Goal: Task Accomplishment & Management: Manage account settings

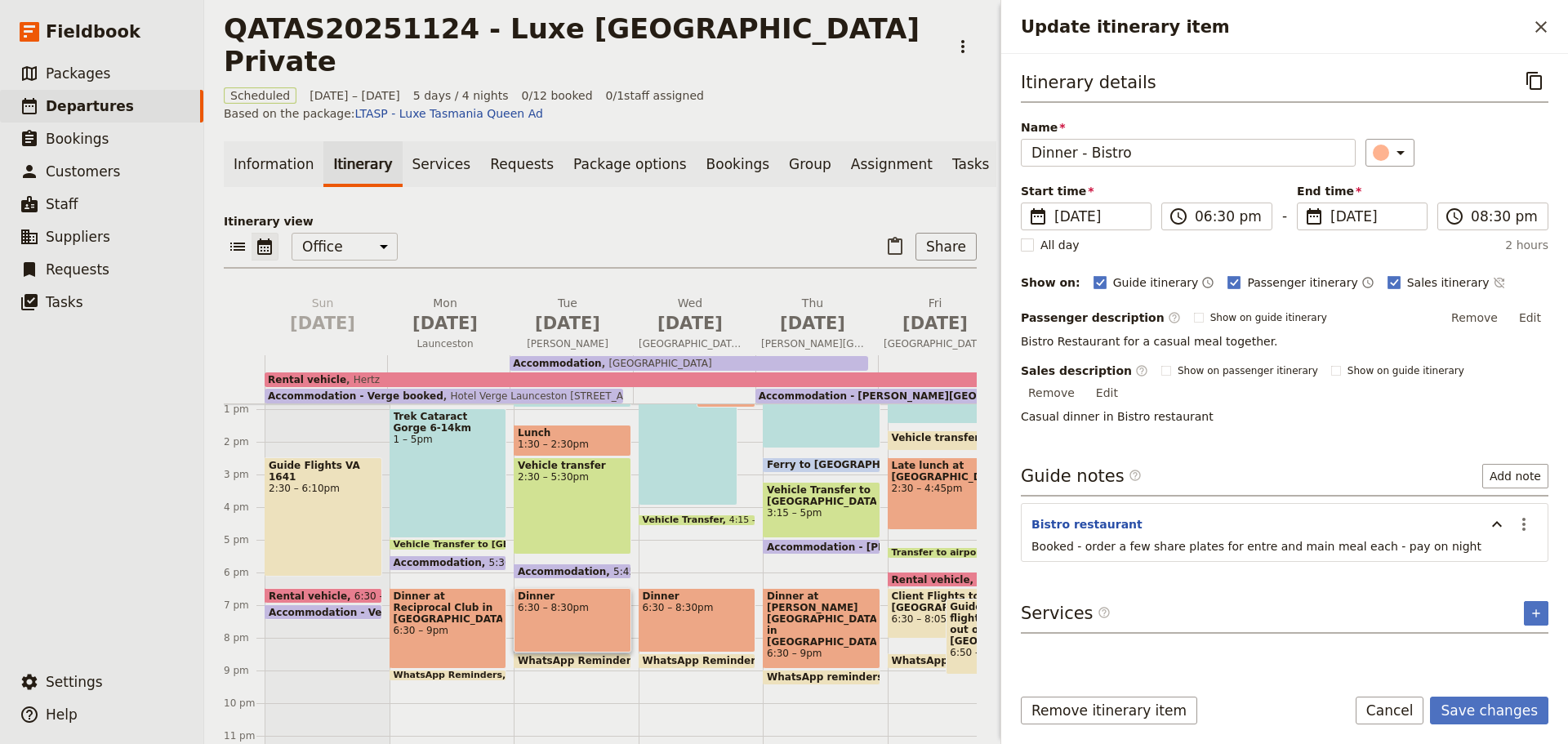
scroll to position [424, 0]
click at [1488, 705] on button "Save changes" at bounding box center [1489, 711] width 118 height 28
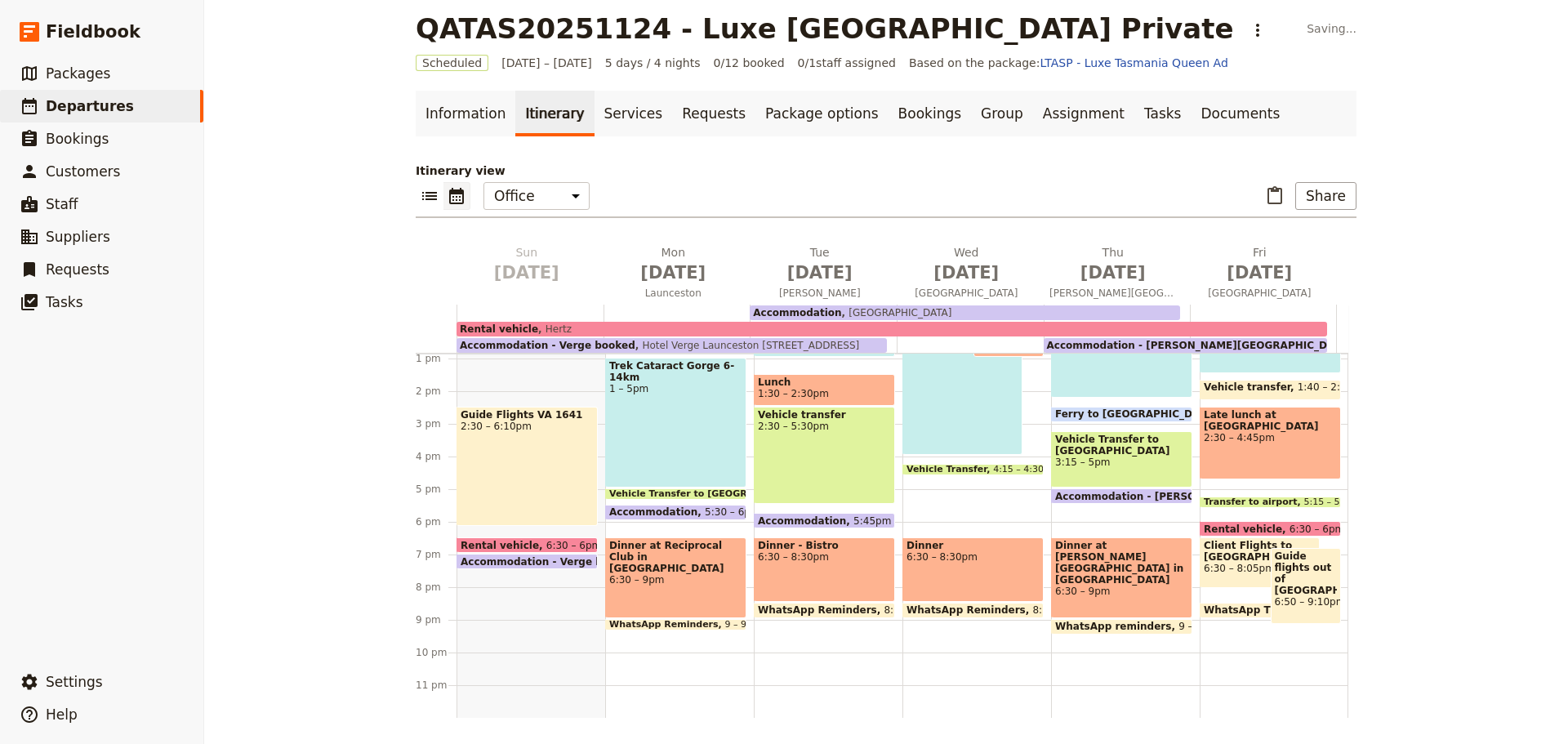
scroll to position [420, 0]
click at [974, 560] on span "6:30 – 8:30pm" at bounding box center [974, 556] width 133 height 12
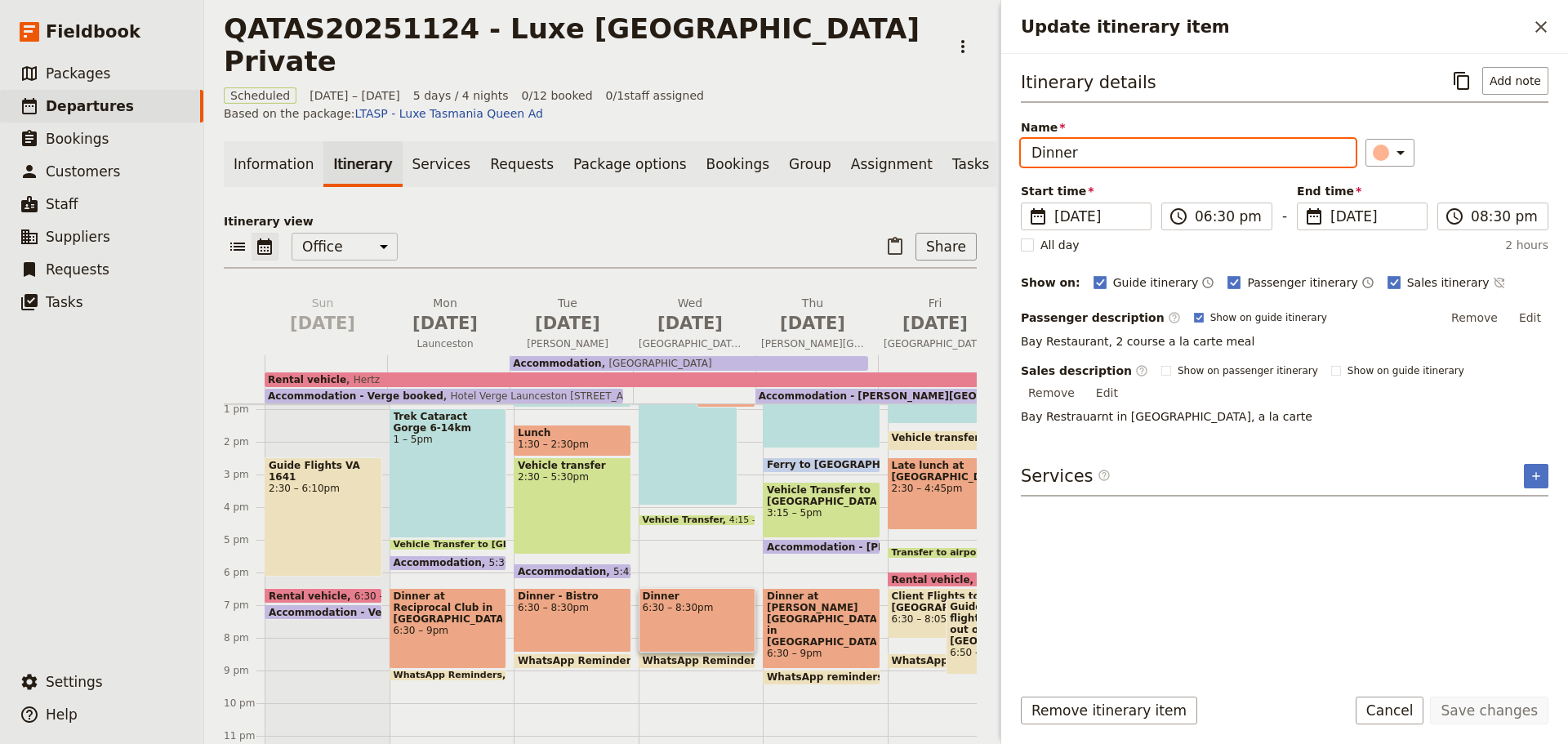
click at [1088, 152] on input "Dinner" at bounding box center [1187, 152] width 335 height 28
click at [1076, 153] on input "Dinner The Bay Restuarant" at bounding box center [1187, 152] width 335 height 28
type input "Dinner - The Bay Restuarant"
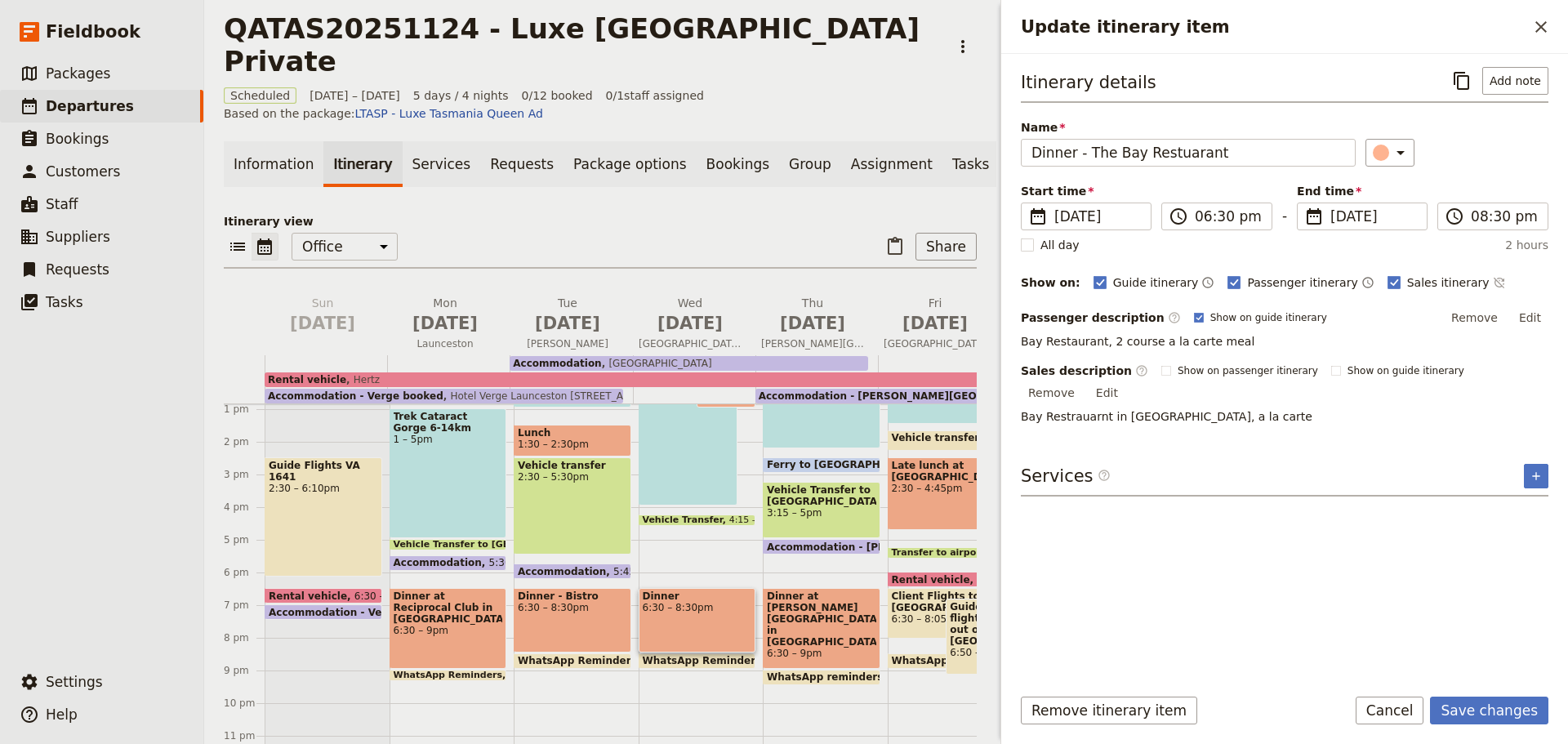
click at [1507, 77] on button "Add note" at bounding box center [1515, 80] width 66 height 28
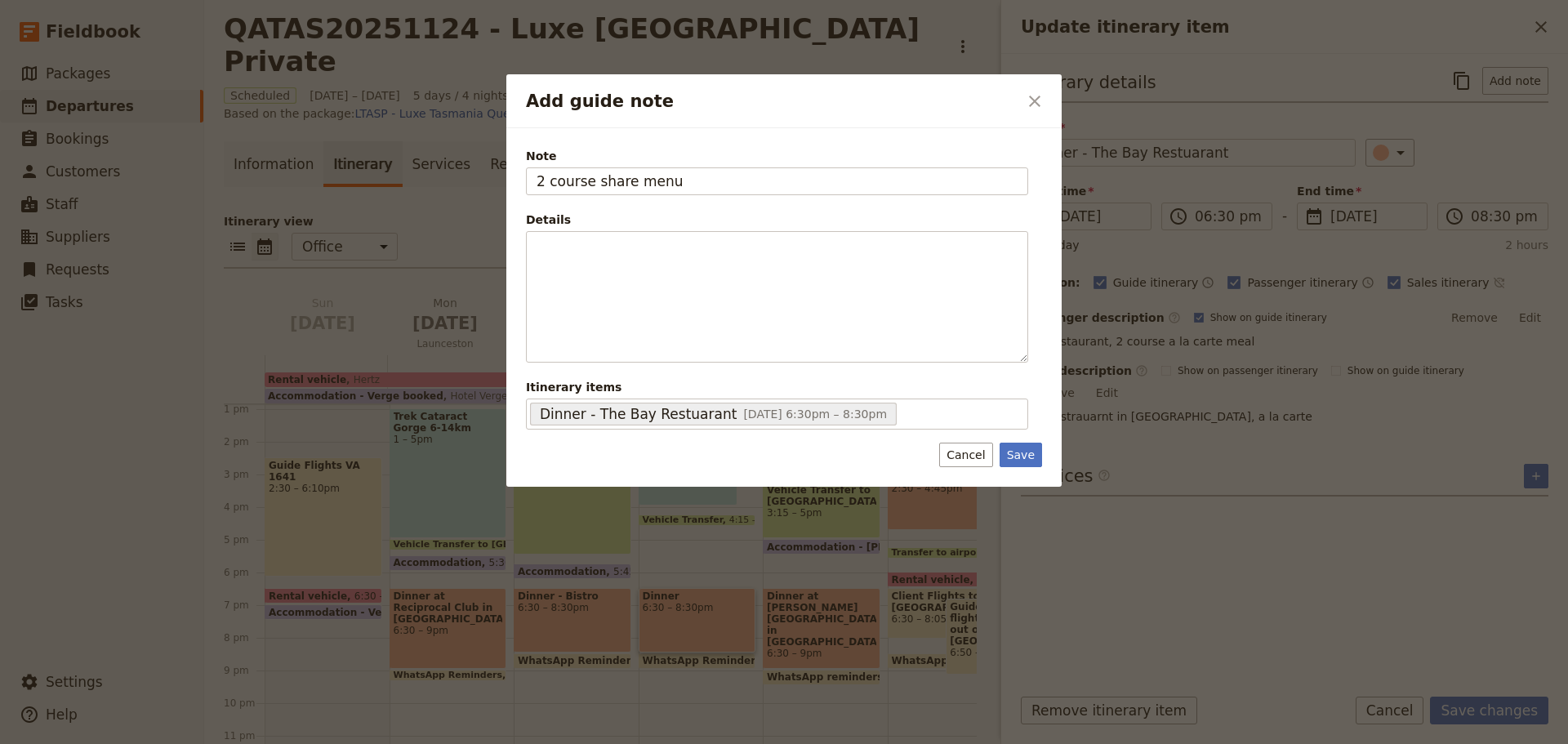
type input "2 course share menu"
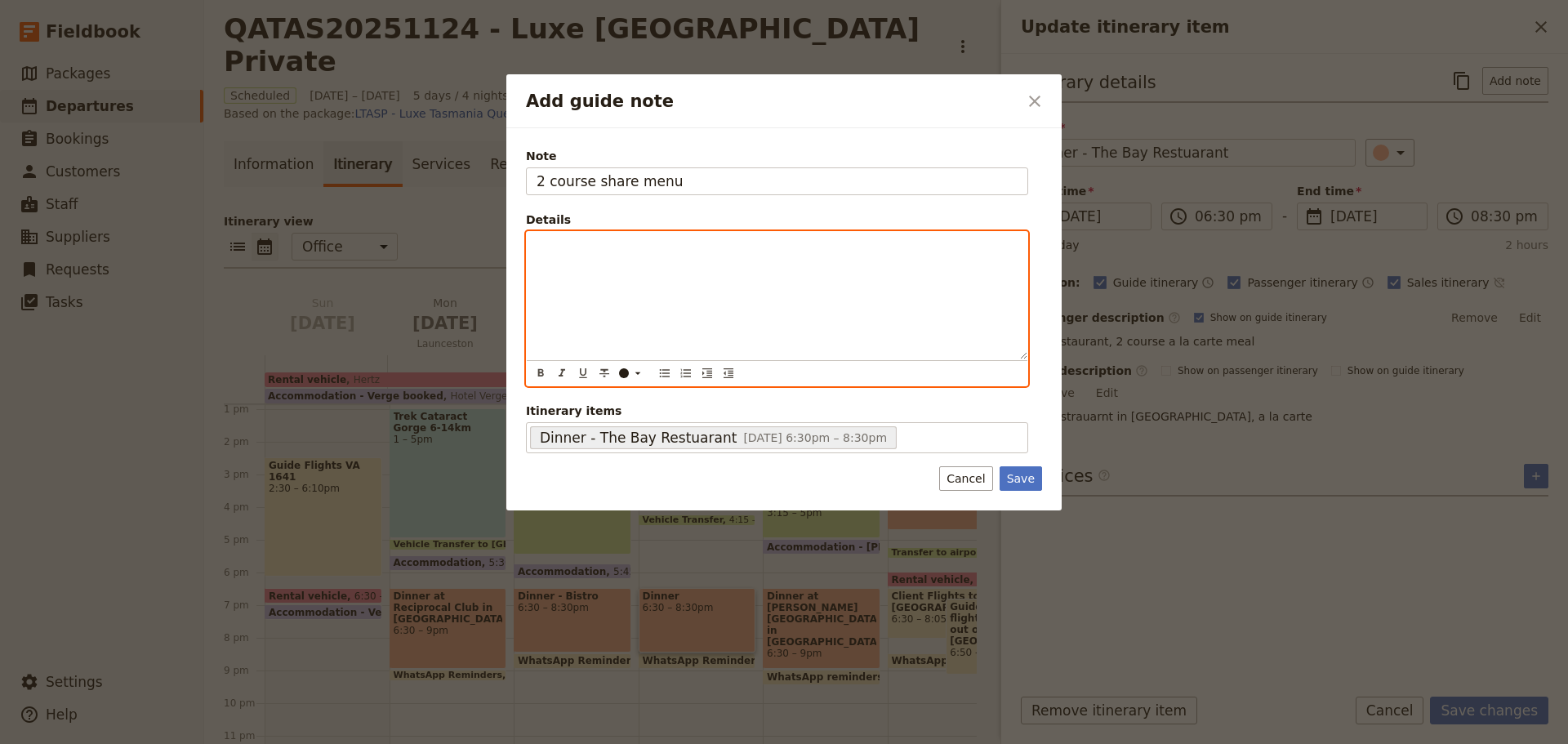
click at [536, 245] on p "Add guide note" at bounding box center [777, 247] width 481 height 16
click at [537, 263] on div "Extensive dietary requirments" at bounding box center [776, 308] width 500 height 153
click at [689, 249] on p "Extensive dietary requirments" at bounding box center [777, 247] width 481 height 16
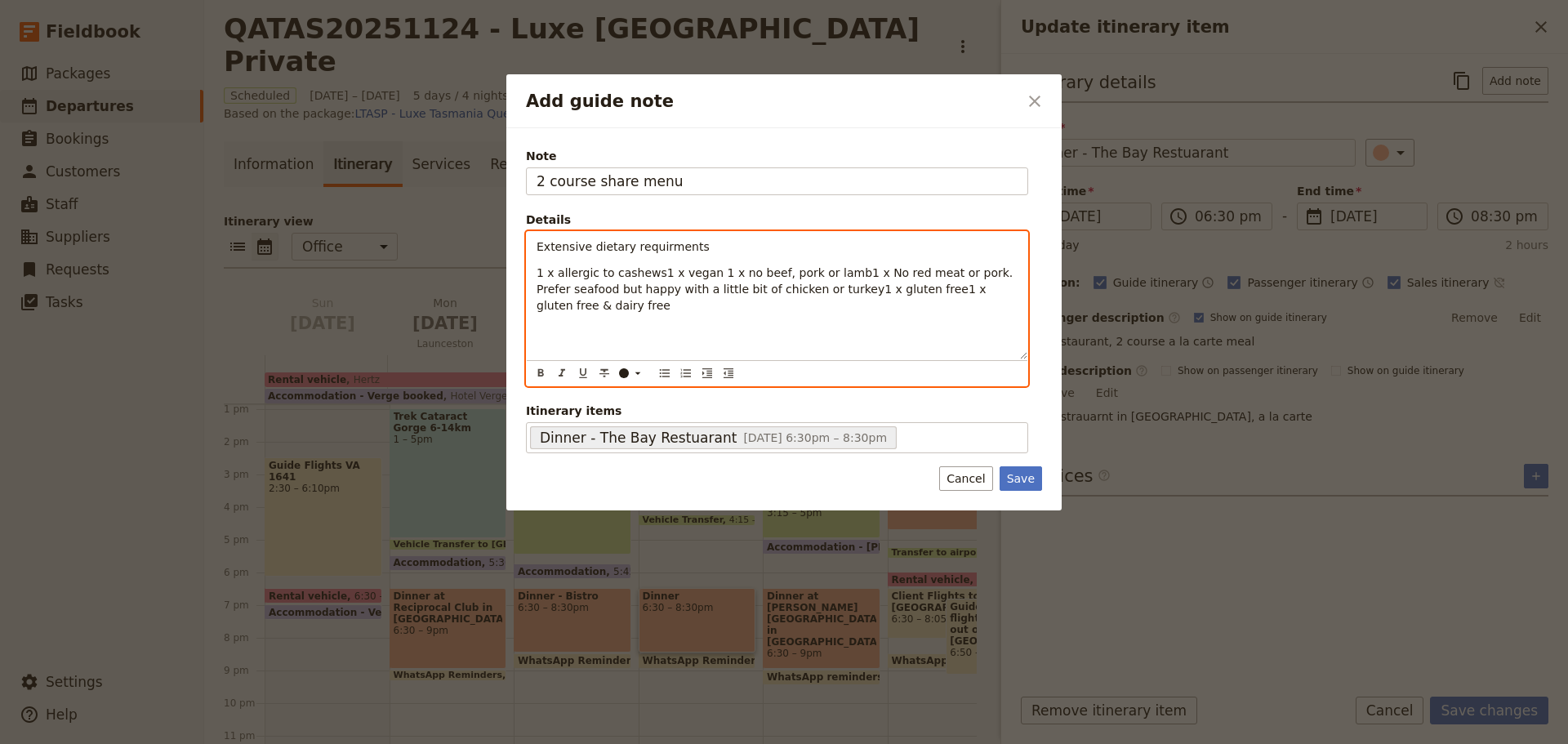
click at [649, 274] on span "1 x allergic to cashews1 x vegan 1 x no beef, pork or lamb1 x No red meat or po…" at bounding box center [776, 289] width 481 height 46
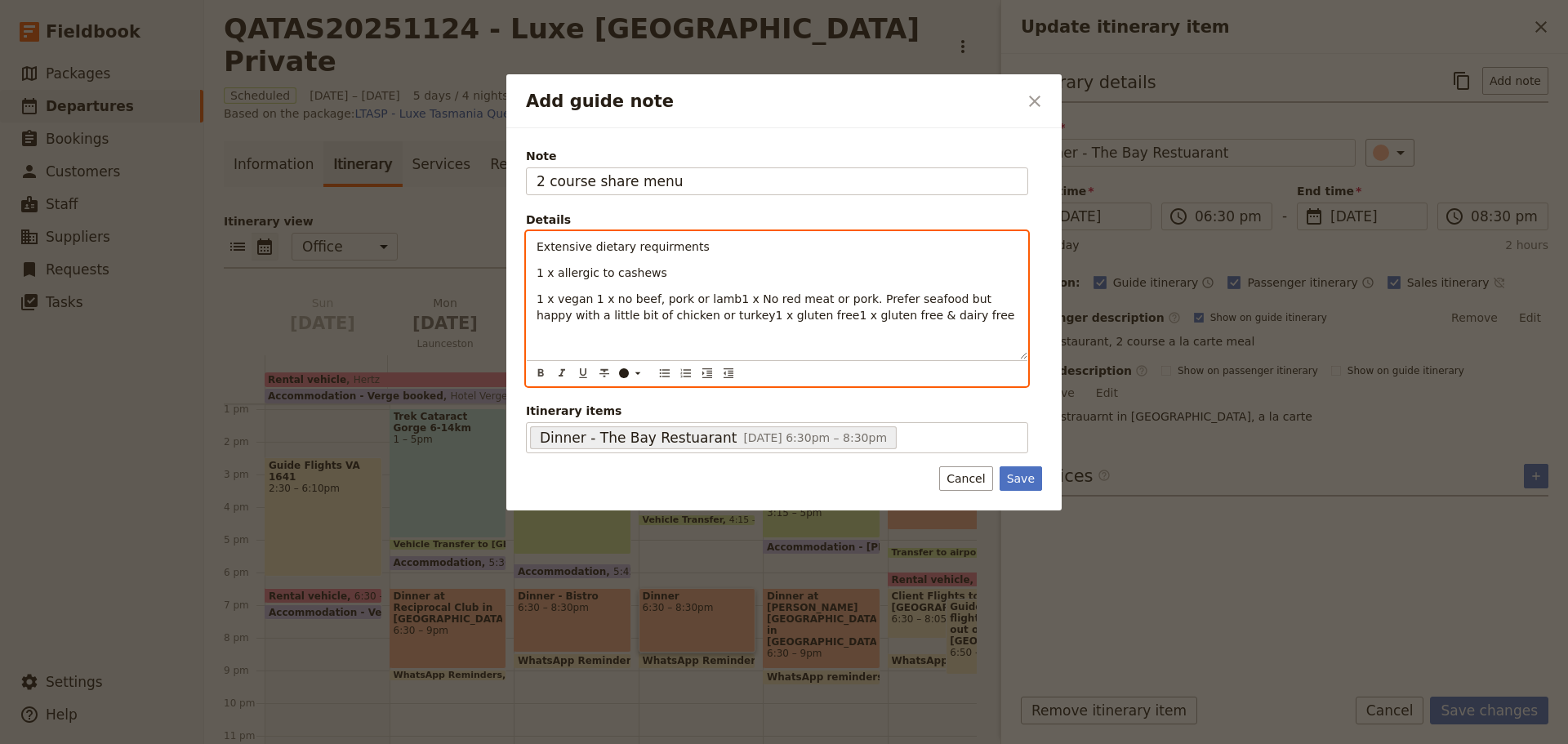
click at [587, 299] on span "1 x vegan 1 x no beef, pork or lamb1 x No red meat or pork. Prefer seafood but …" at bounding box center [775, 307] width 478 height 30
click at [718, 298] on span "1 x vegan 1 x no beef, pork or lamb1 x No red meat or pork. Prefer seafood but …" at bounding box center [775, 307] width 478 height 30
click at [677, 316] on span "1 x vegan 1 x no beef, pork or lamb 1 x No red meat or pork. Prefer seafood but…" at bounding box center [775, 307] width 478 height 30
click at [610, 342] on span "1 x gluten free1 x gluten free & dairy free" at bounding box center [656, 341] width 239 height 13
click at [720, 300] on span "1 x vegan 1 x no beef, pork or lamb 1 x No red meat or pork. Prefer seafood but…" at bounding box center [769, 307] width 465 height 30
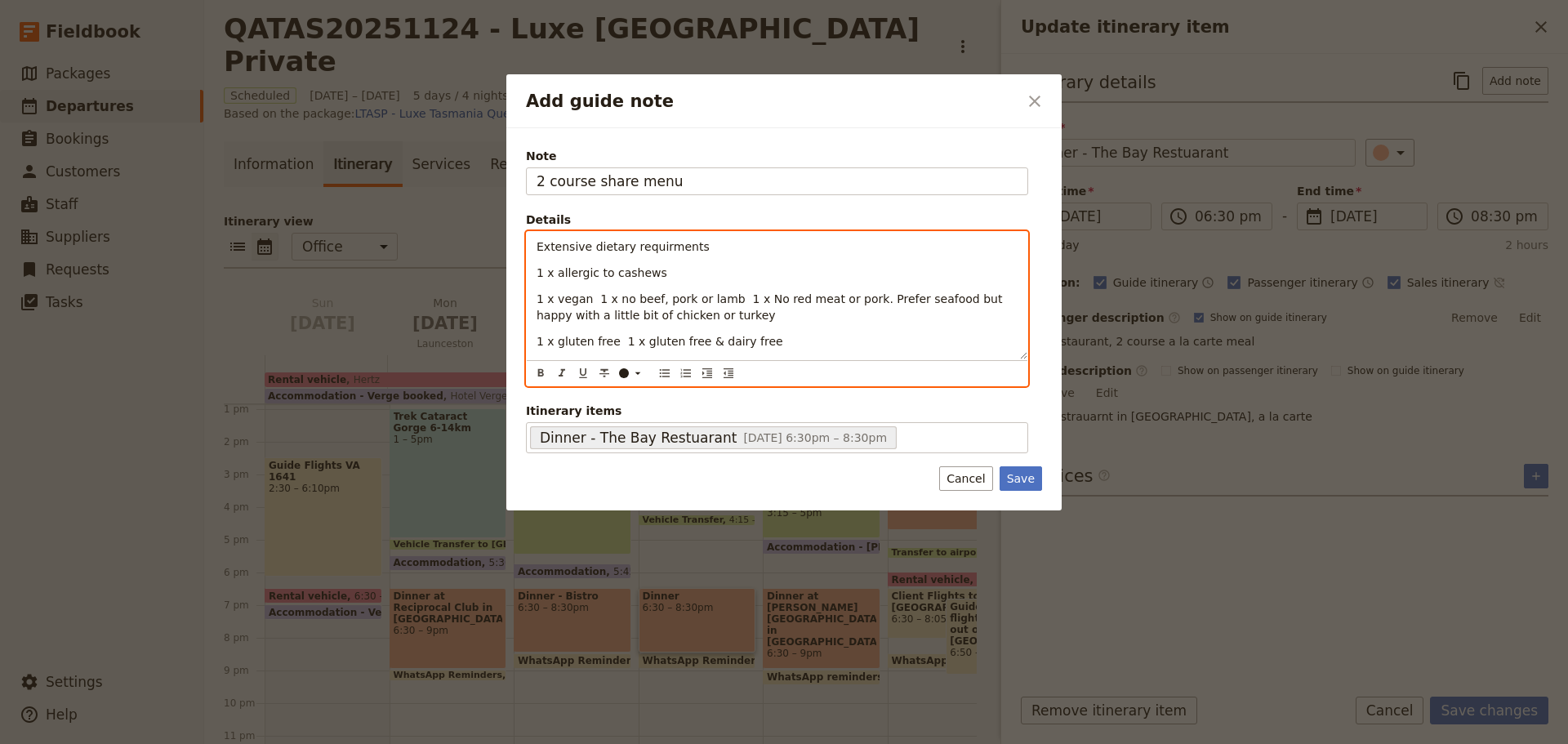
click at [586, 300] on span "1 x vegan 1 x no beef, pork or lamb 1 x No red meat or pork. Prefer seafood but…" at bounding box center [771, 307] width 470 height 30
click at [722, 299] on span "1 x vegan 1 x no beef, pork or lamb 1 x No red meat or pork. Prefer seafood but…" at bounding box center [773, 307] width 473 height 30
click at [686, 252] on span "Extensive dietary requirments" at bounding box center [623, 246] width 173 height 13
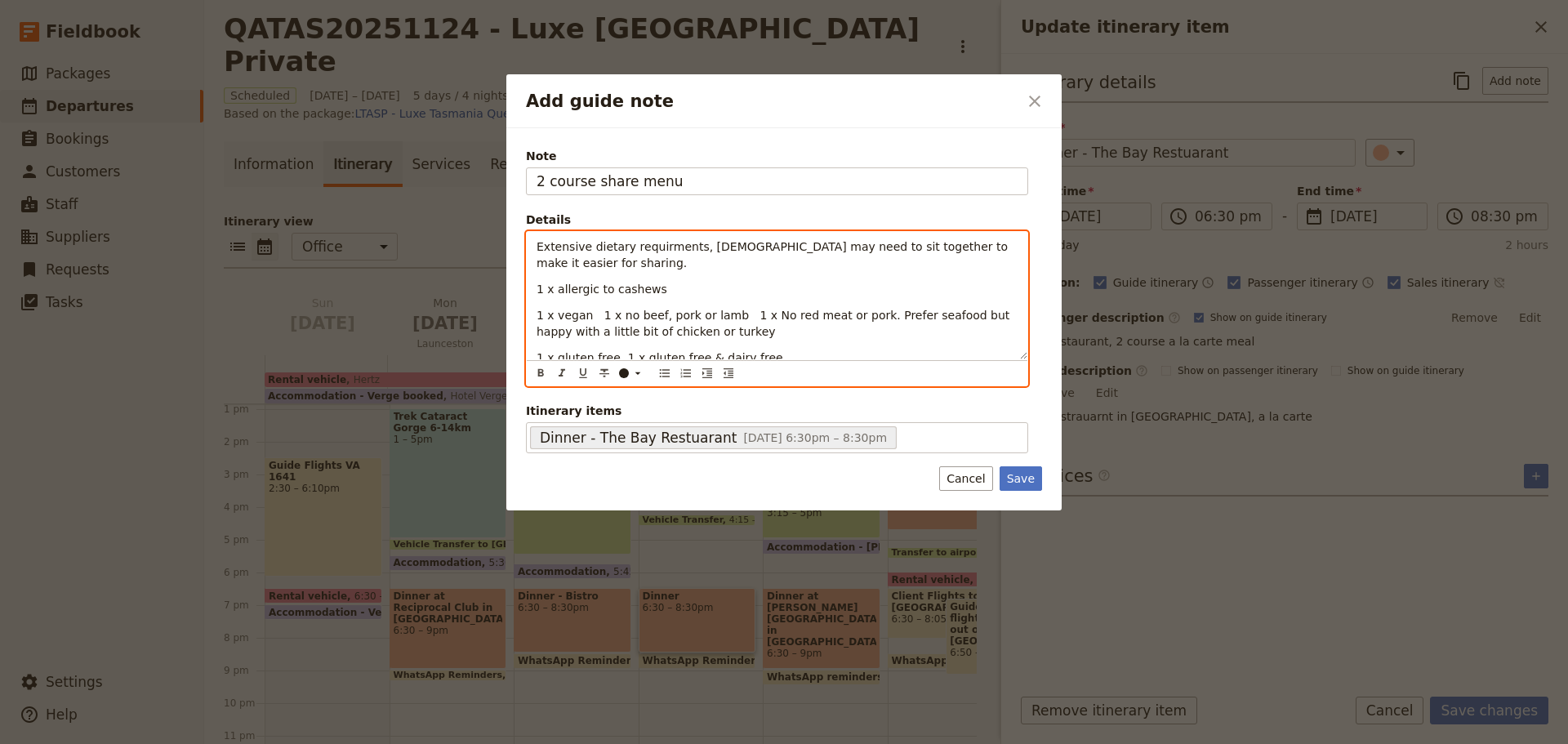
click at [596, 308] on span "1 x vegan 1 x no beef, pork or lamb 1 x No red meat or pork. Prefer seafood but…" at bounding box center [775, 323] width 477 height 30
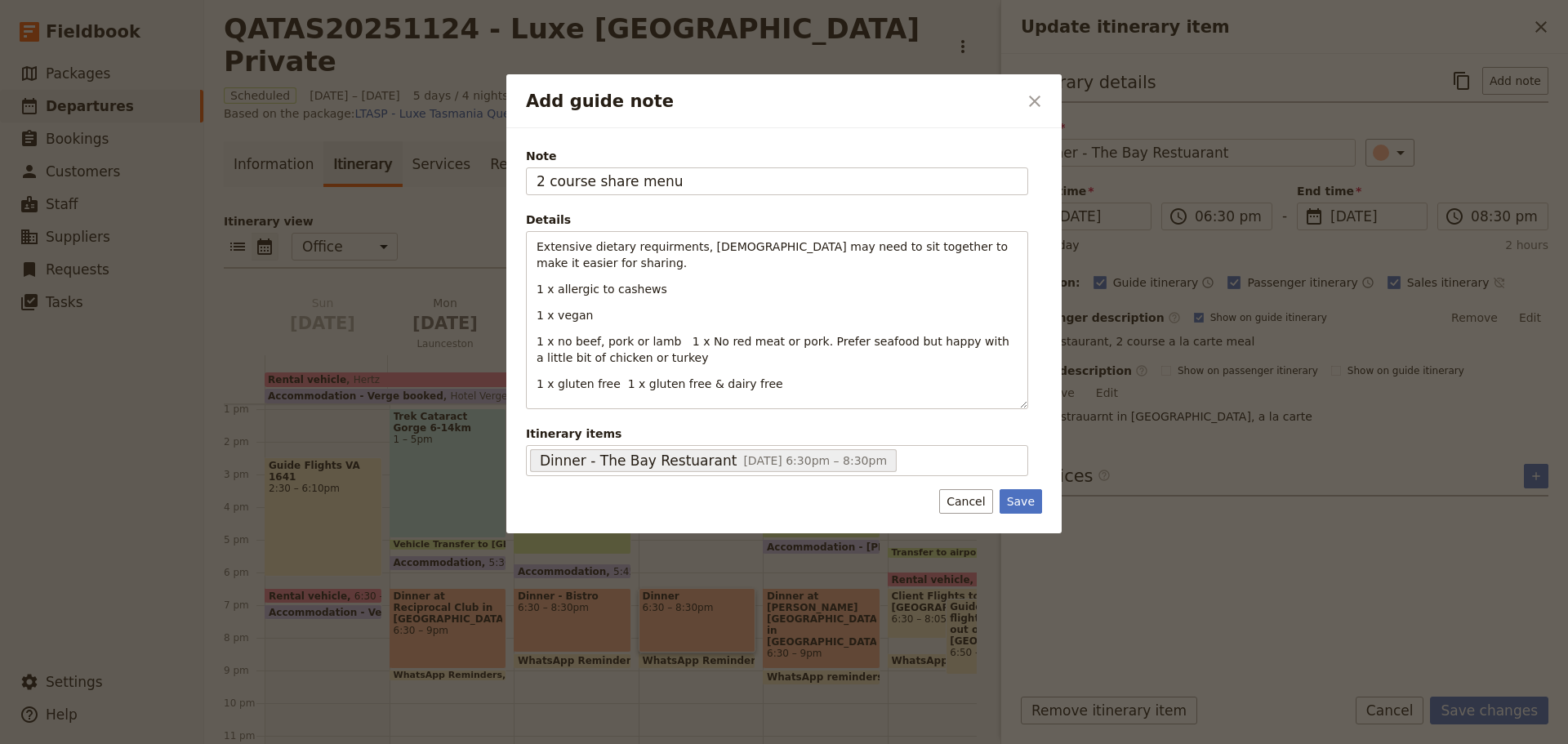
click at [1019, 497] on button "Save" at bounding box center [1021, 501] width 42 height 24
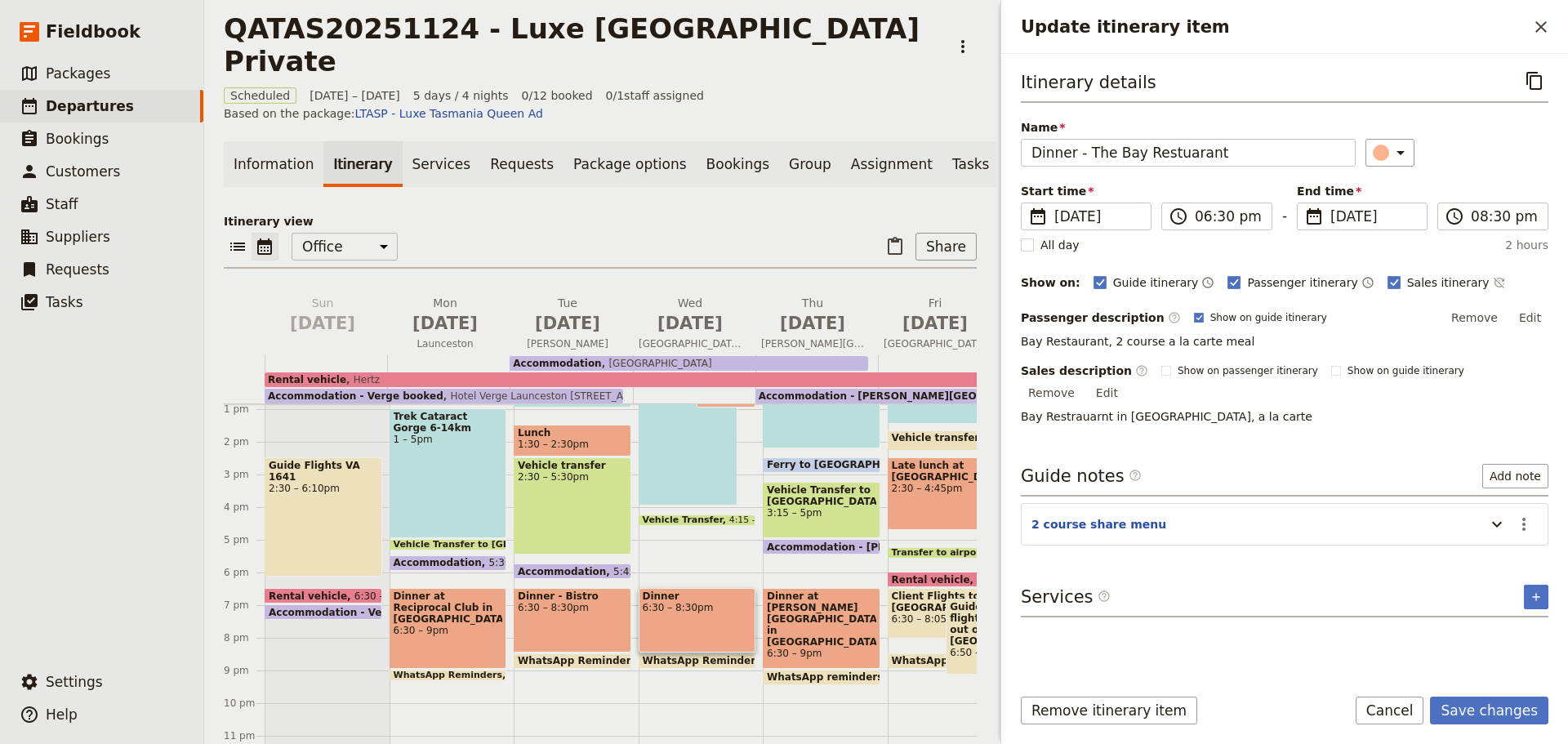
click at [1525, 518] on icon "Actions" at bounding box center [1525, 524] width 4 height 13
click at [1470, 540] on span "Edit note" at bounding box center [1477, 542] width 51 height 16
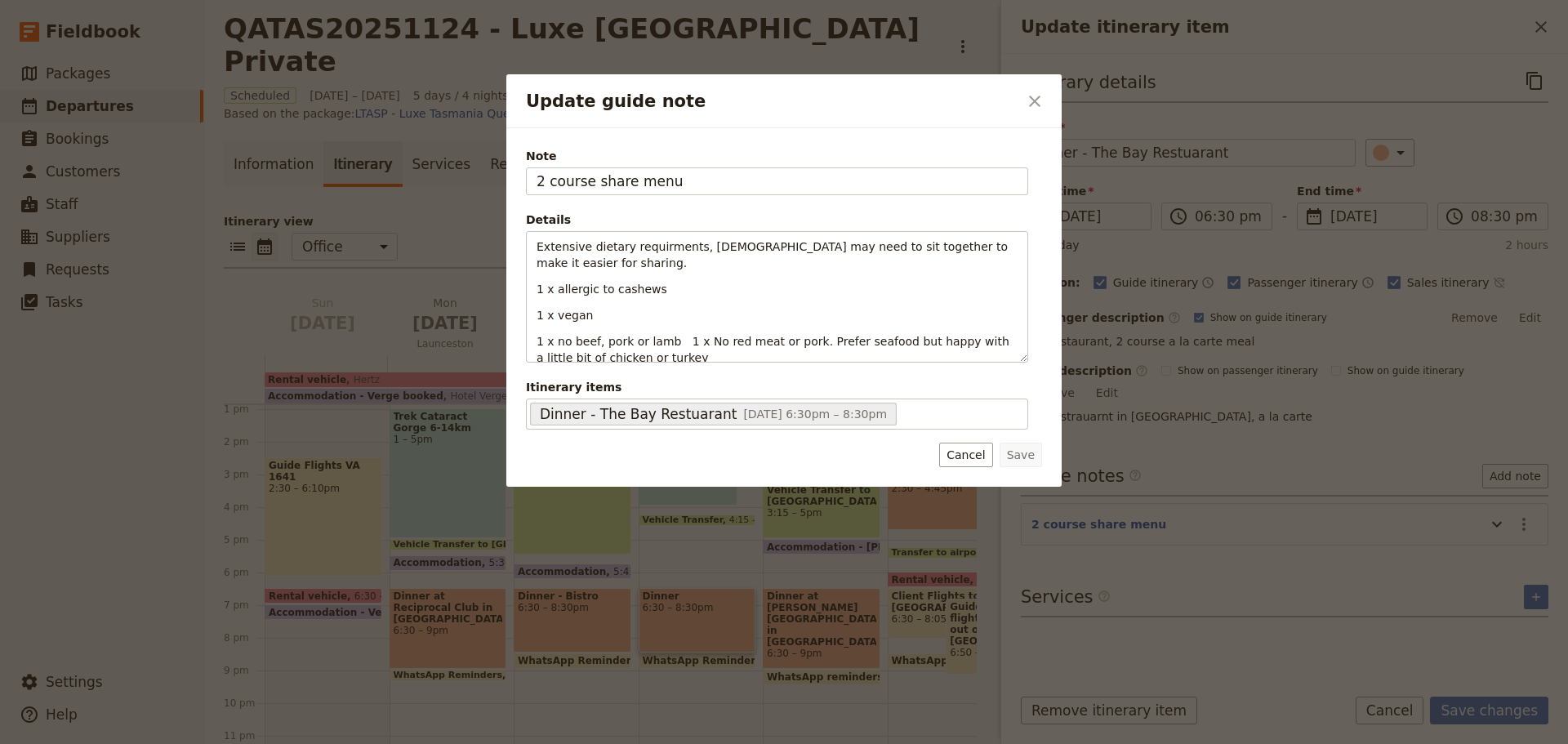
click at [965, 458] on button "Cancel" at bounding box center [966, 455] width 53 height 24
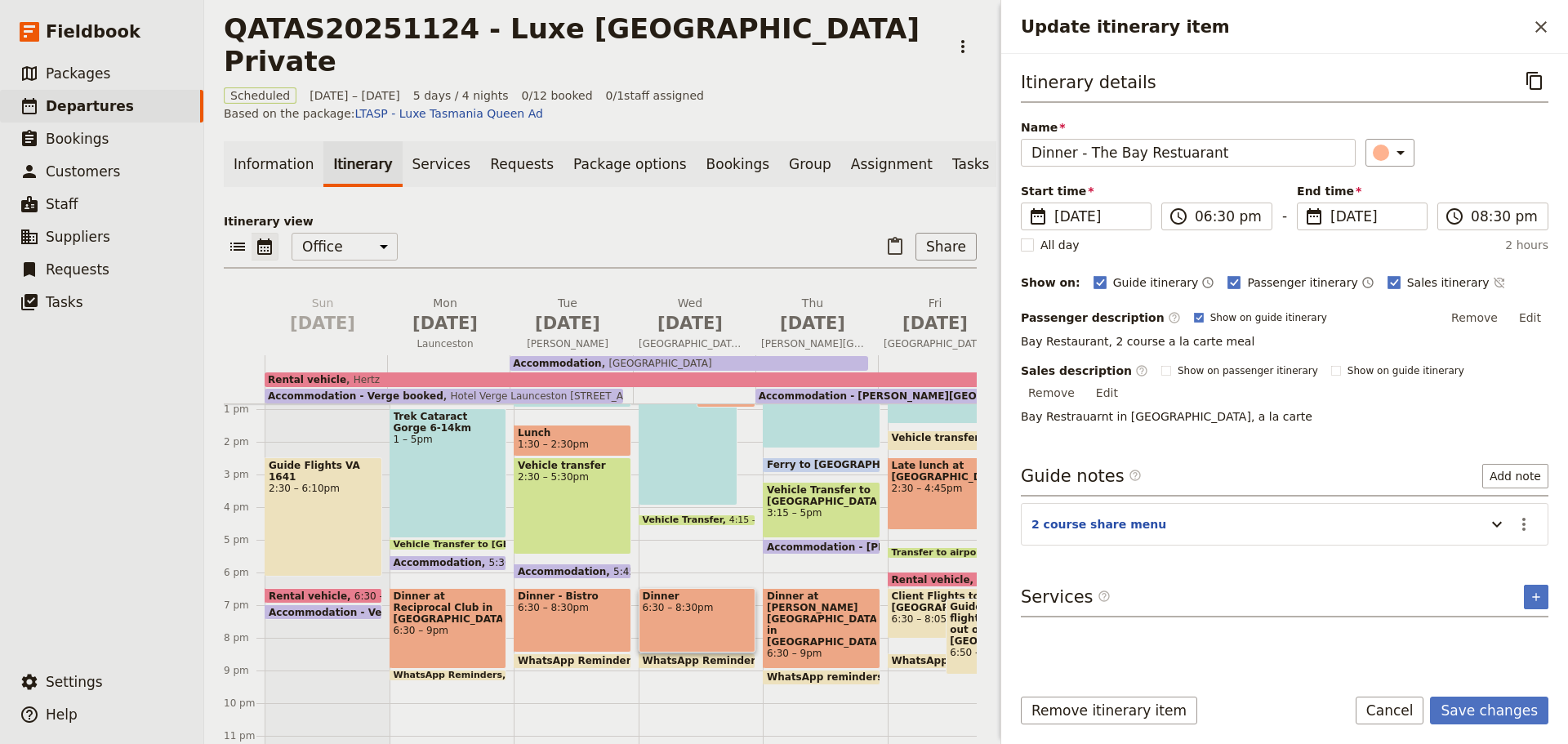
click at [1466, 718] on button "Save changes" at bounding box center [1489, 711] width 118 height 28
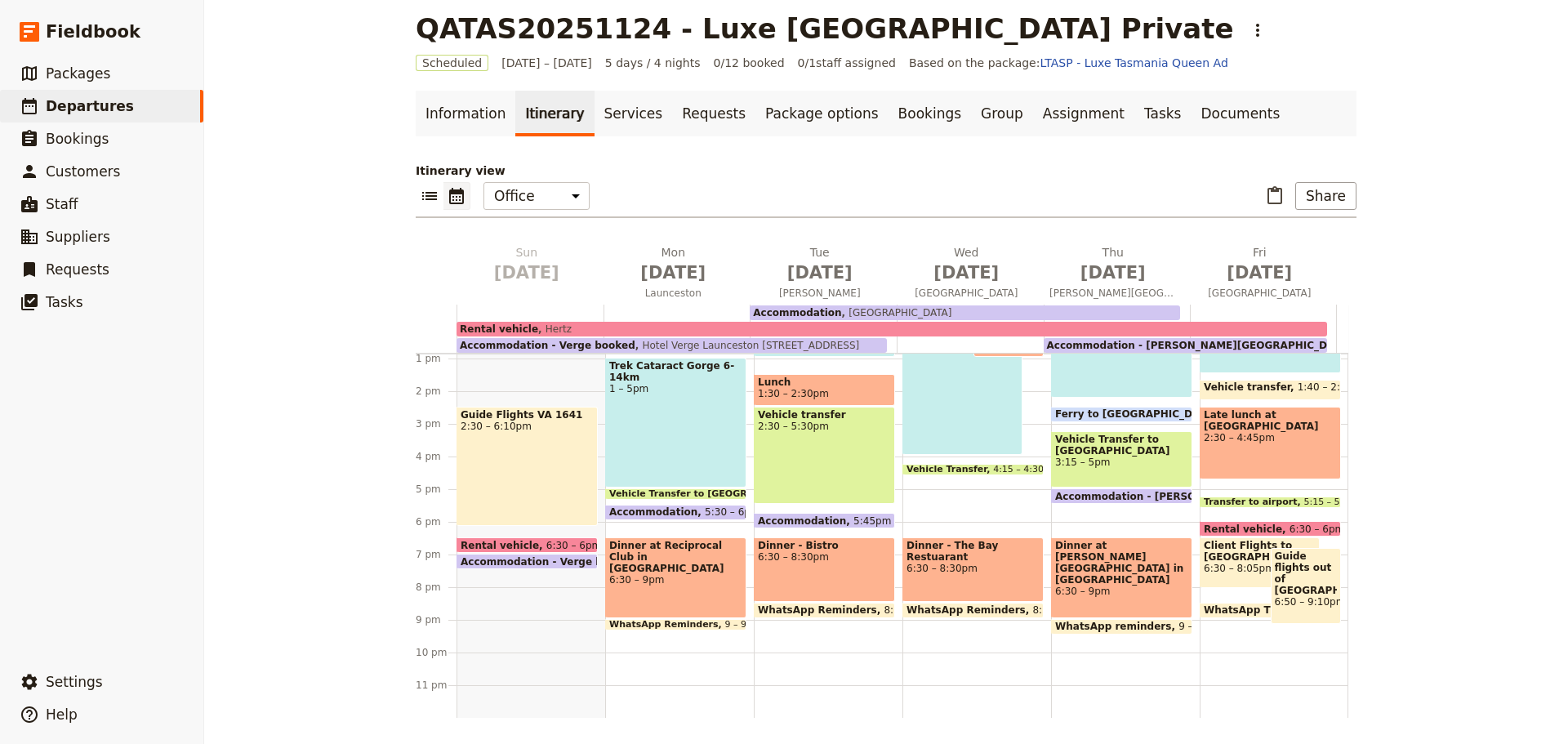
click at [968, 568] on div "Dinner - The Bay Restuarant 6:30 – 8:30pm" at bounding box center [973, 570] width 142 height 65
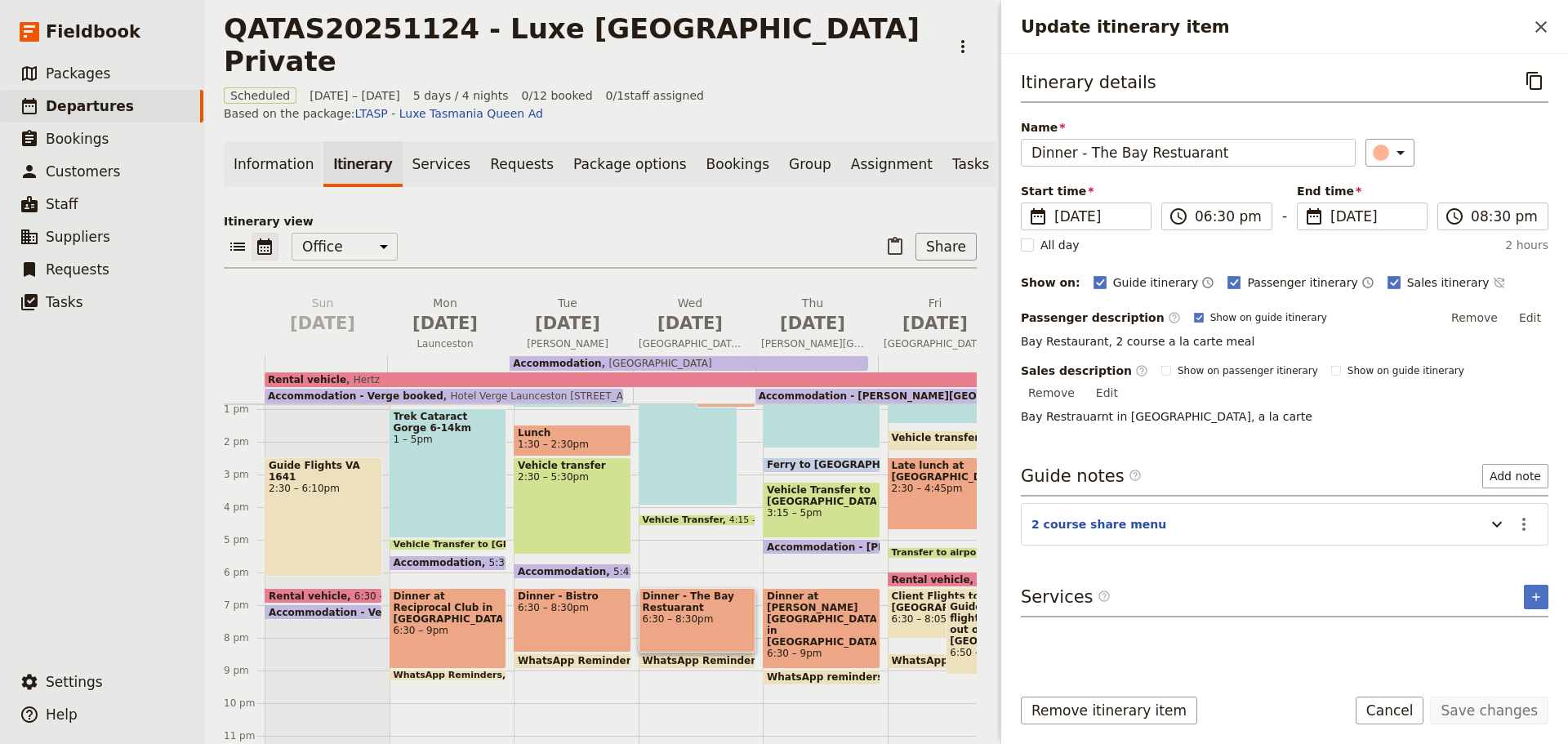
click at [1525, 518] on icon "Actions" at bounding box center [1525, 524] width 4 height 13
click at [1472, 539] on span "Edit note" at bounding box center [1477, 542] width 51 height 16
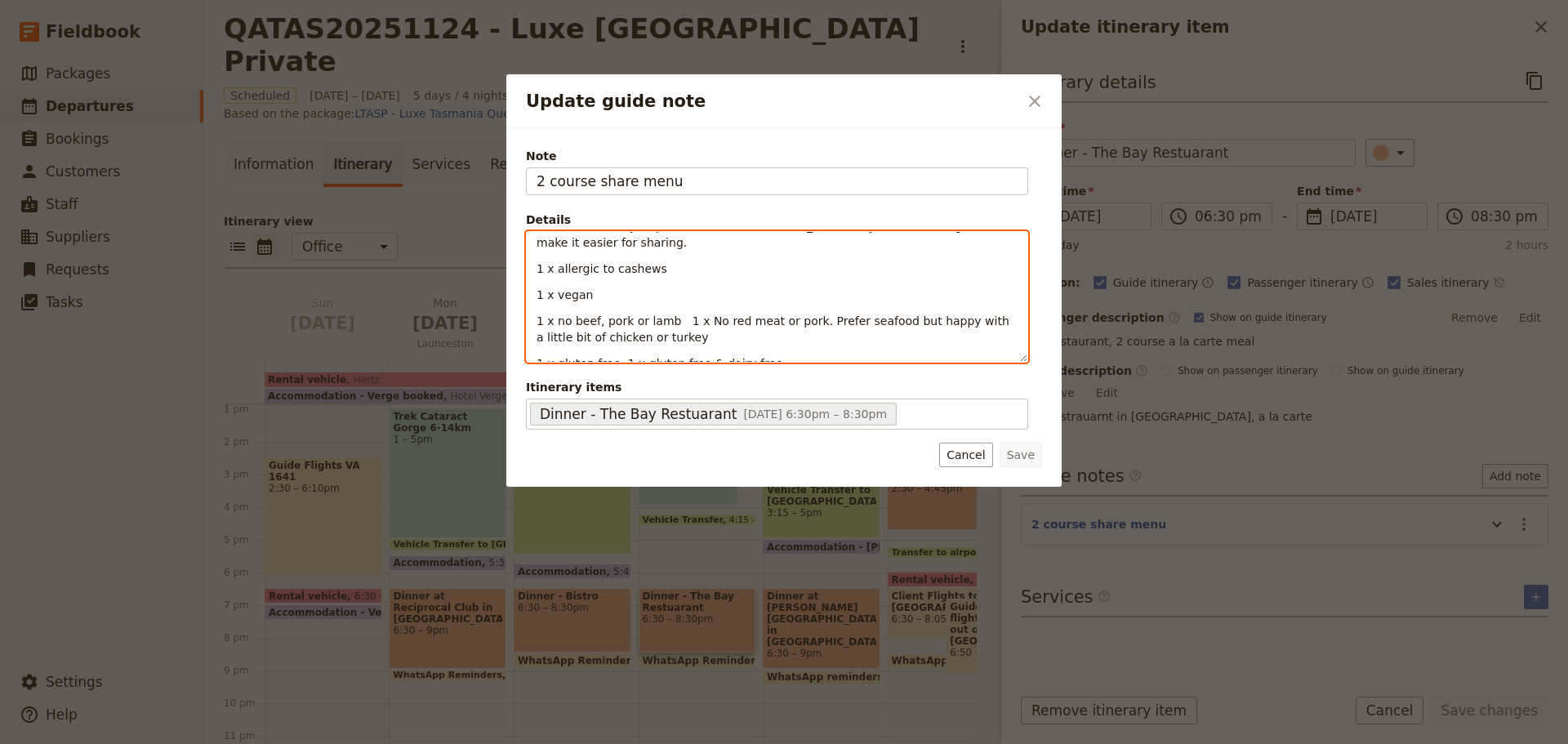
scroll to position [0, 0]
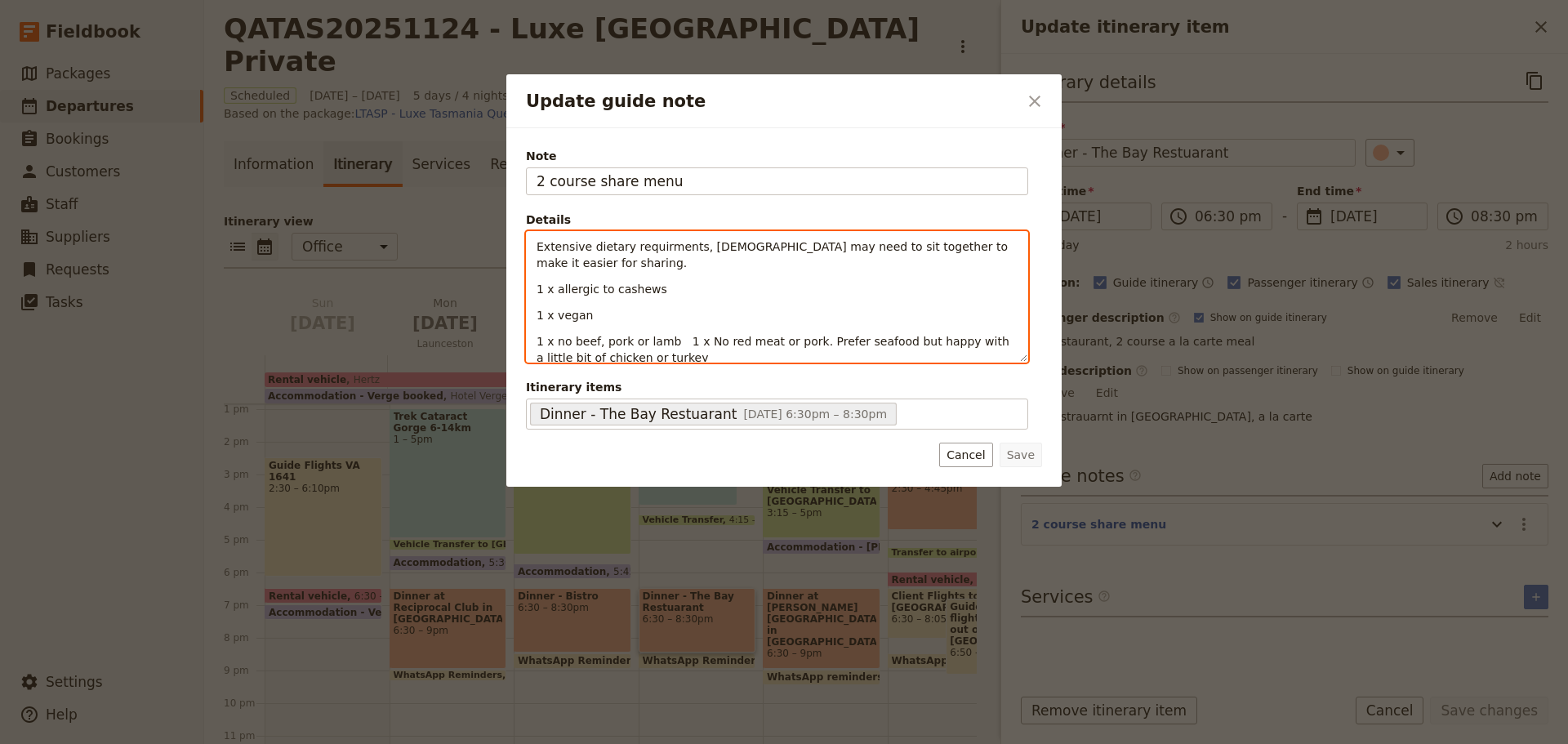
click at [611, 350] on div "Extensive dietary requirments, [DEMOGRAPHIC_DATA] may need to sit together to m…" at bounding box center [776, 297] width 500 height 130
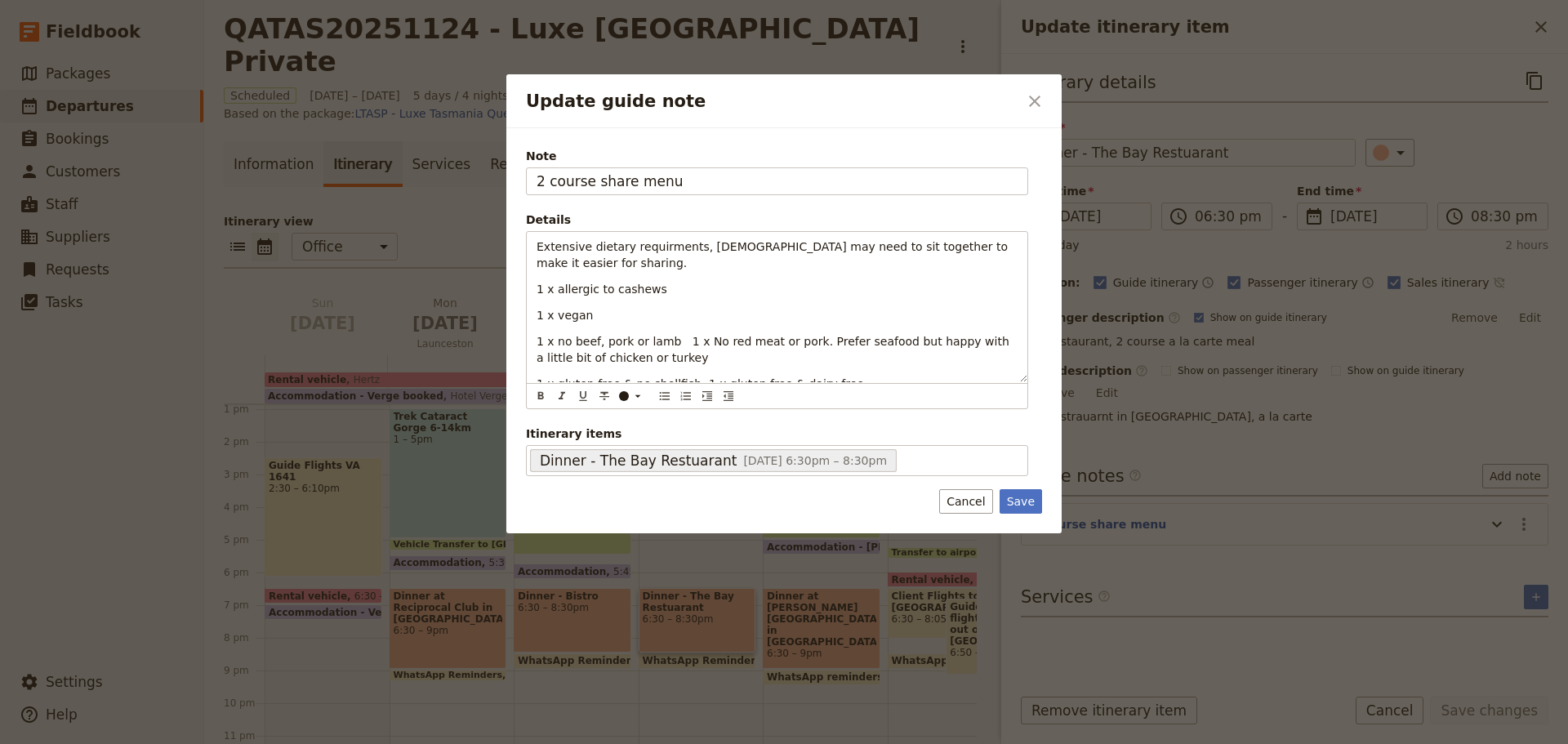
click at [1022, 499] on button "Save" at bounding box center [1021, 501] width 42 height 24
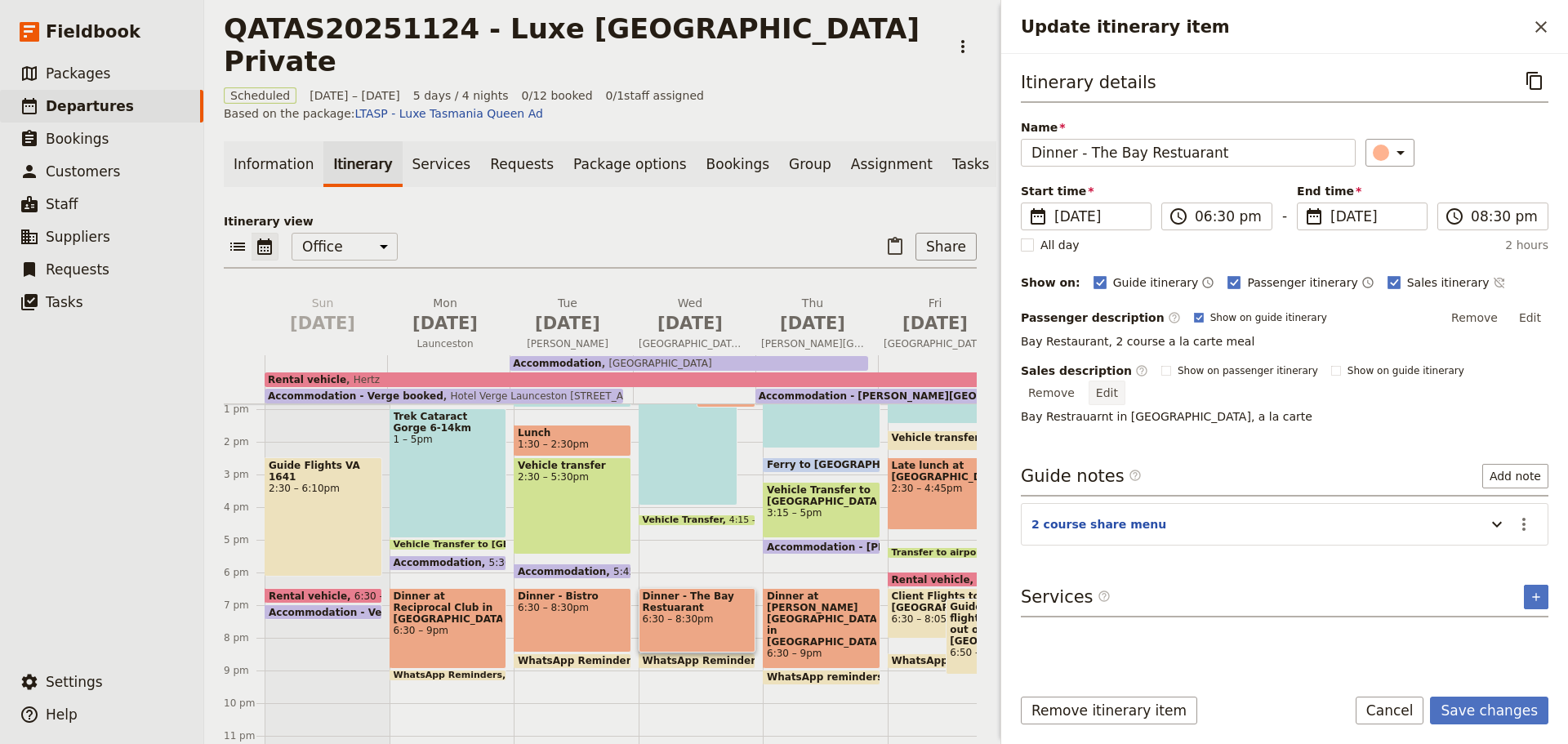
click at [1125, 381] on button "Edit" at bounding box center [1107, 392] width 37 height 24
click at [1087, 408] on textarea "Bay Restrauarnt in [GEOGRAPHIC_DATA], a la carte" at bounding box center [1284, 408] width 527 height 34
click at [1097, 409] on textarea "Bay Restauarnt in [GEOGRAPHIC_DATA], a la carte" at bounding box center [1284, 408] width 527 height 34
click at [1101, 410] on textarea "Bay Restuarnt in [GEOGRAPHIC_DATA], a la carte" at bounding box center [1284, 408] width 527 height 34
type textarea "Bay Restuarant in [GEOGRAPHIC_DATA], a la carte"
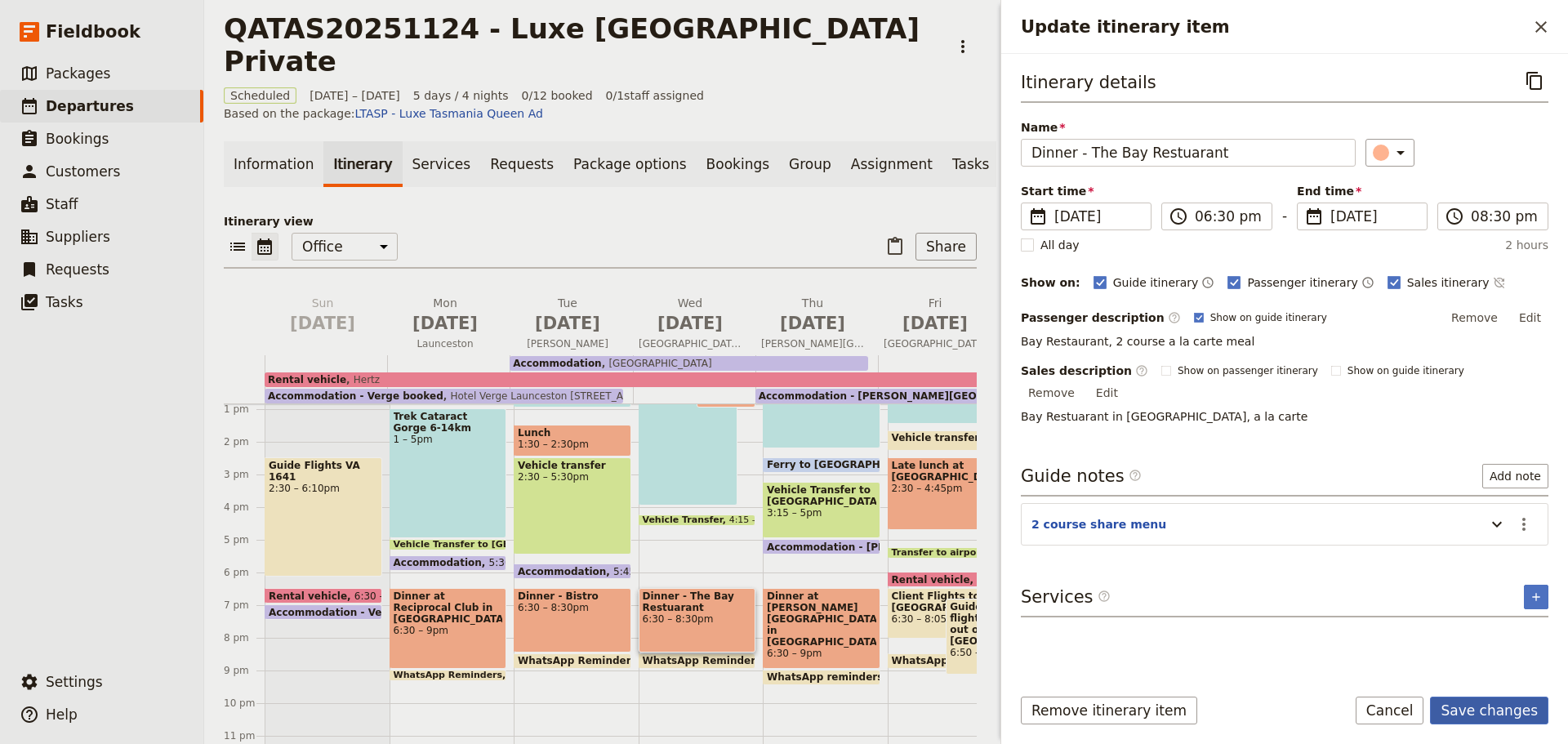
click at [1488, 712] on button "Save changes" at bounding box center [1489, 711] width 118 height 28
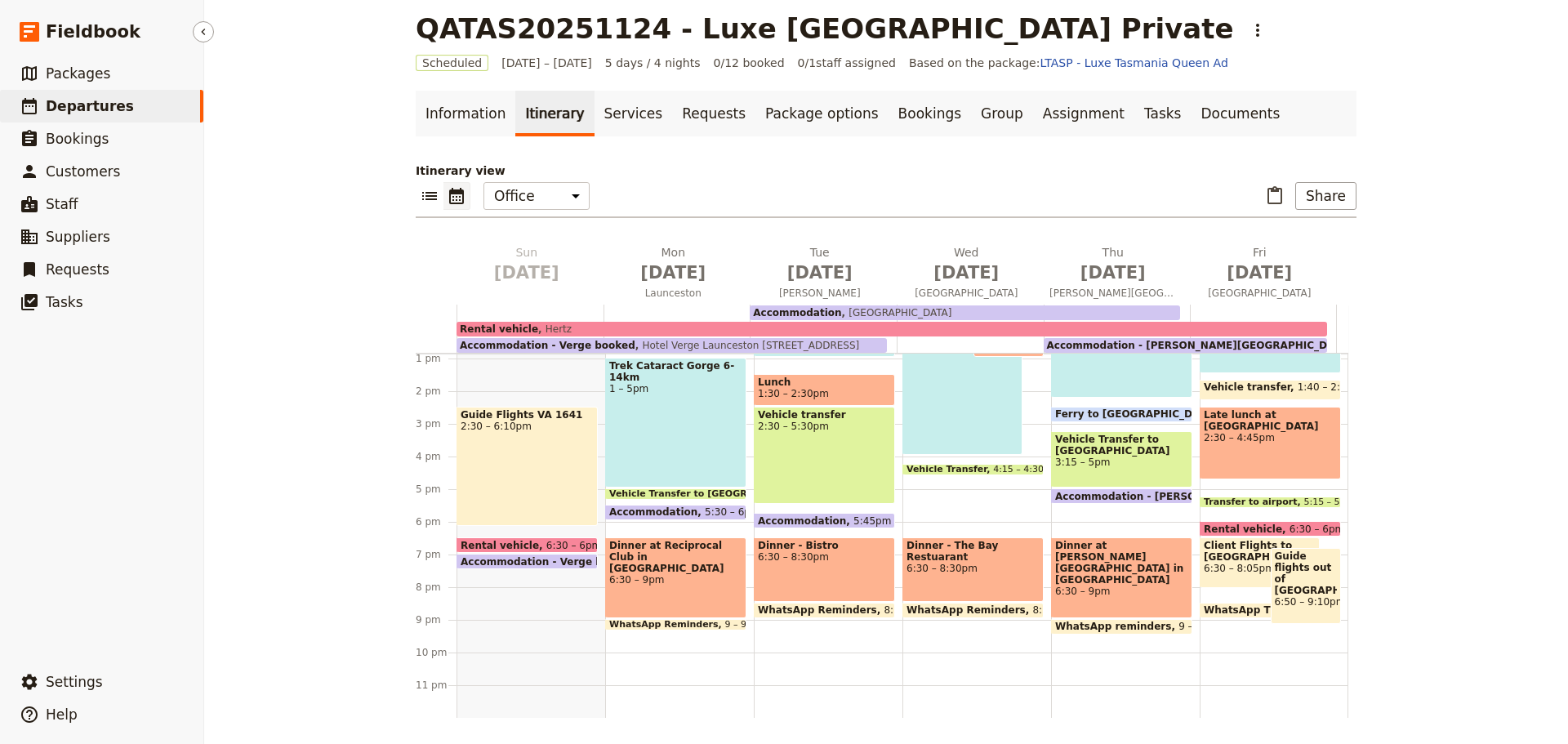
click at [67, 98] on span "Departures" at bounding box center [90, 106] width 88 height 16
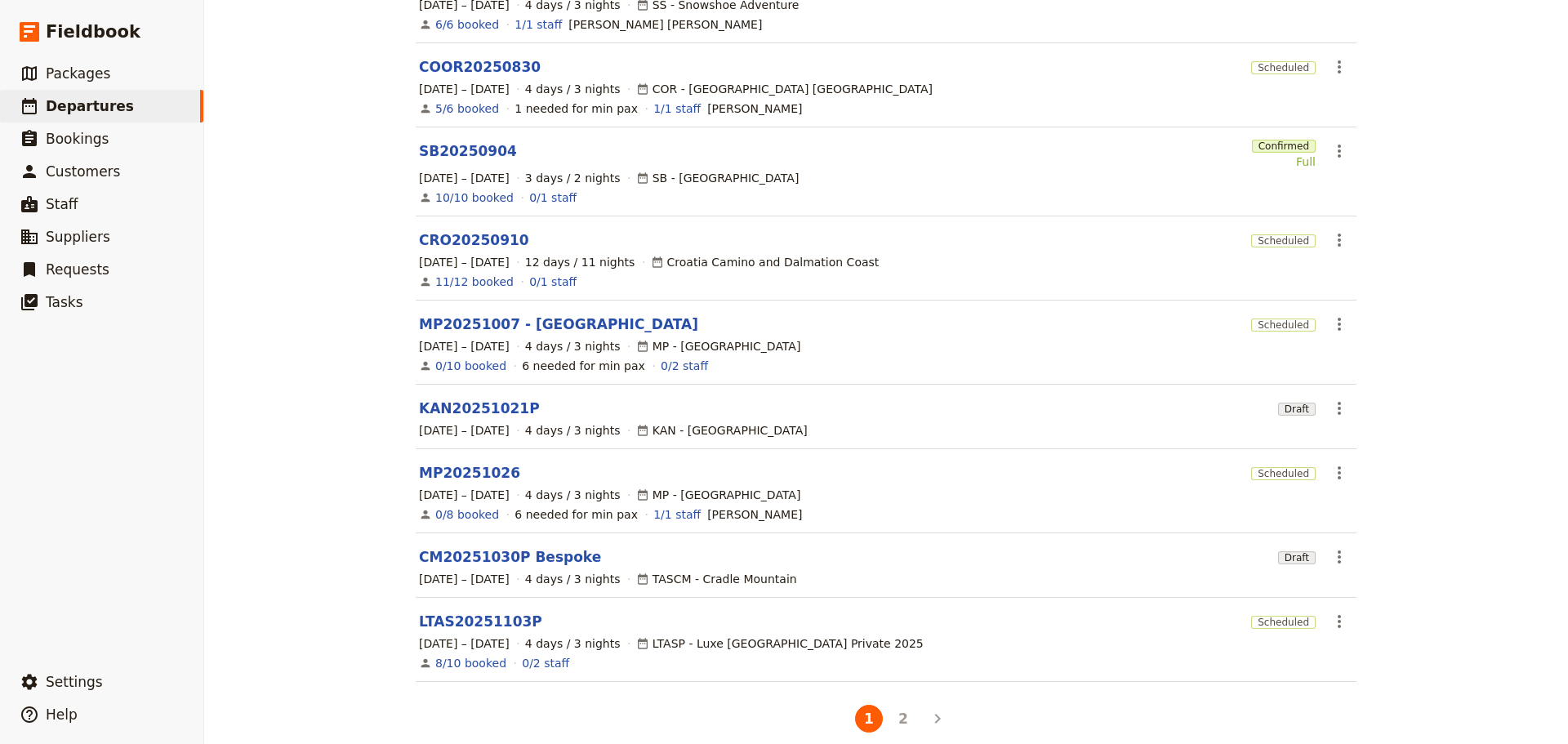
scroll to position [306, 0]
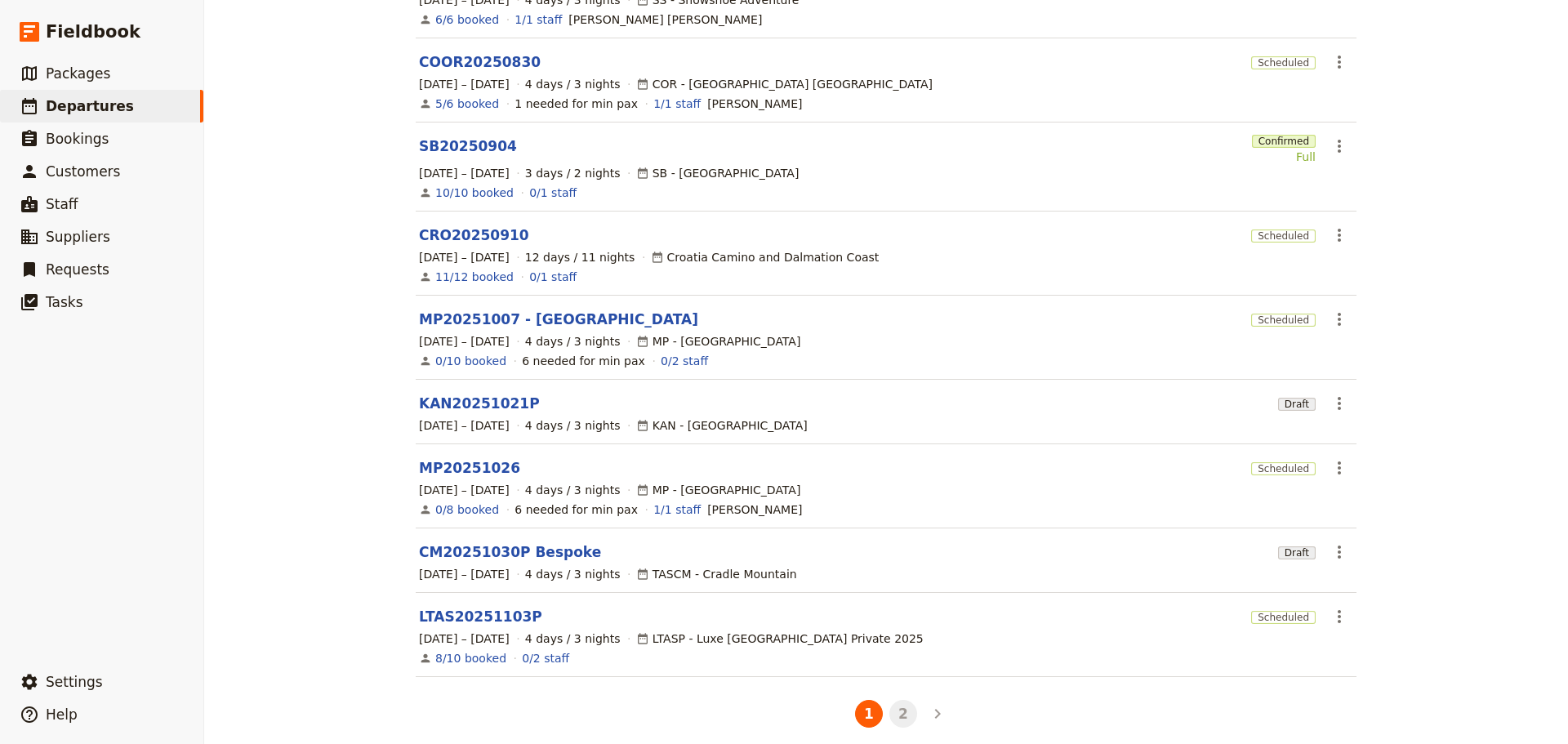
click at [895, 700] on button "2" at bounding box center [903, 713] width 28 height 28
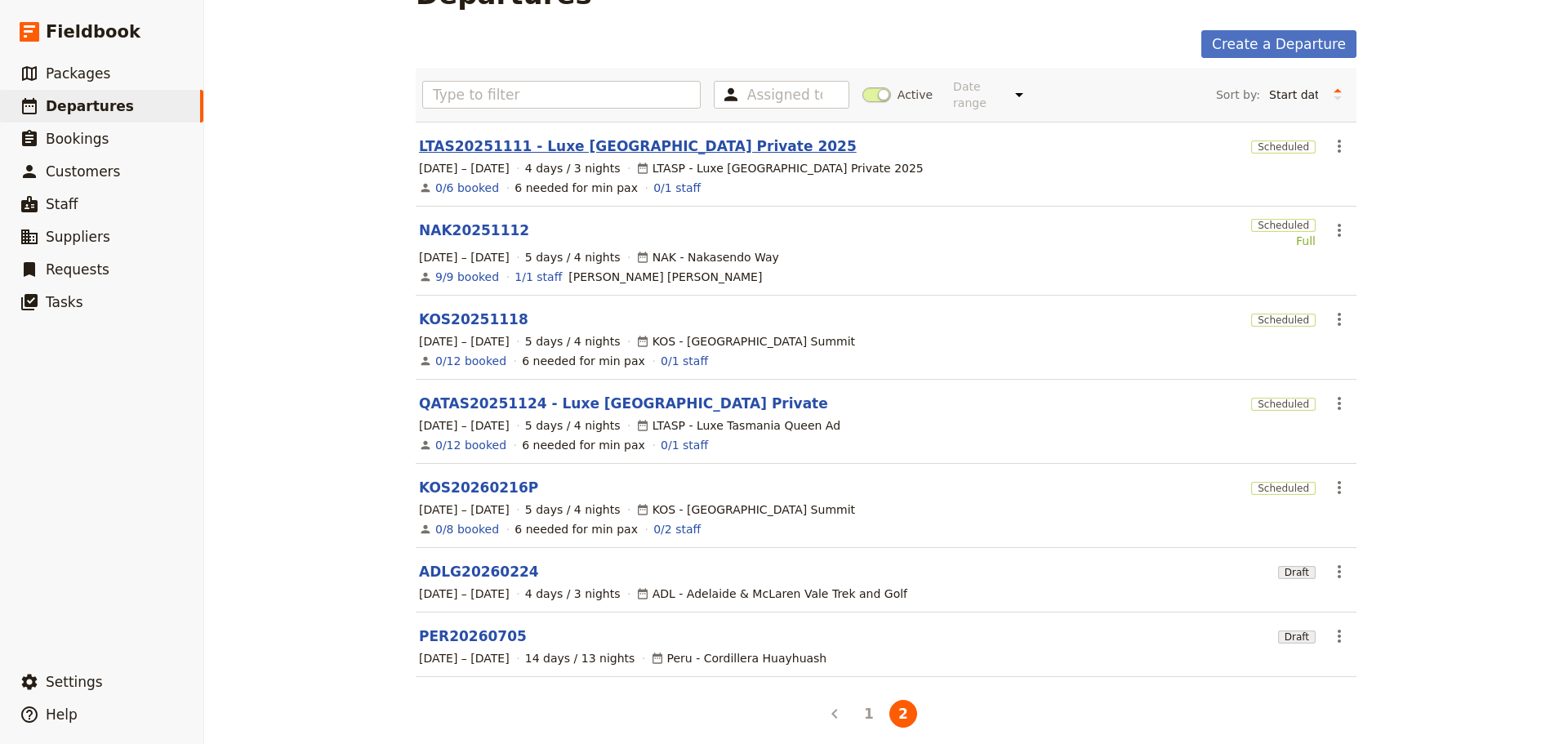
click at [463, 136] on link "LTAS20251111 - Luxe [GEOGRAPHIC_DATA] Private 2025" at bounding box center [638, 146] width 438 height 20
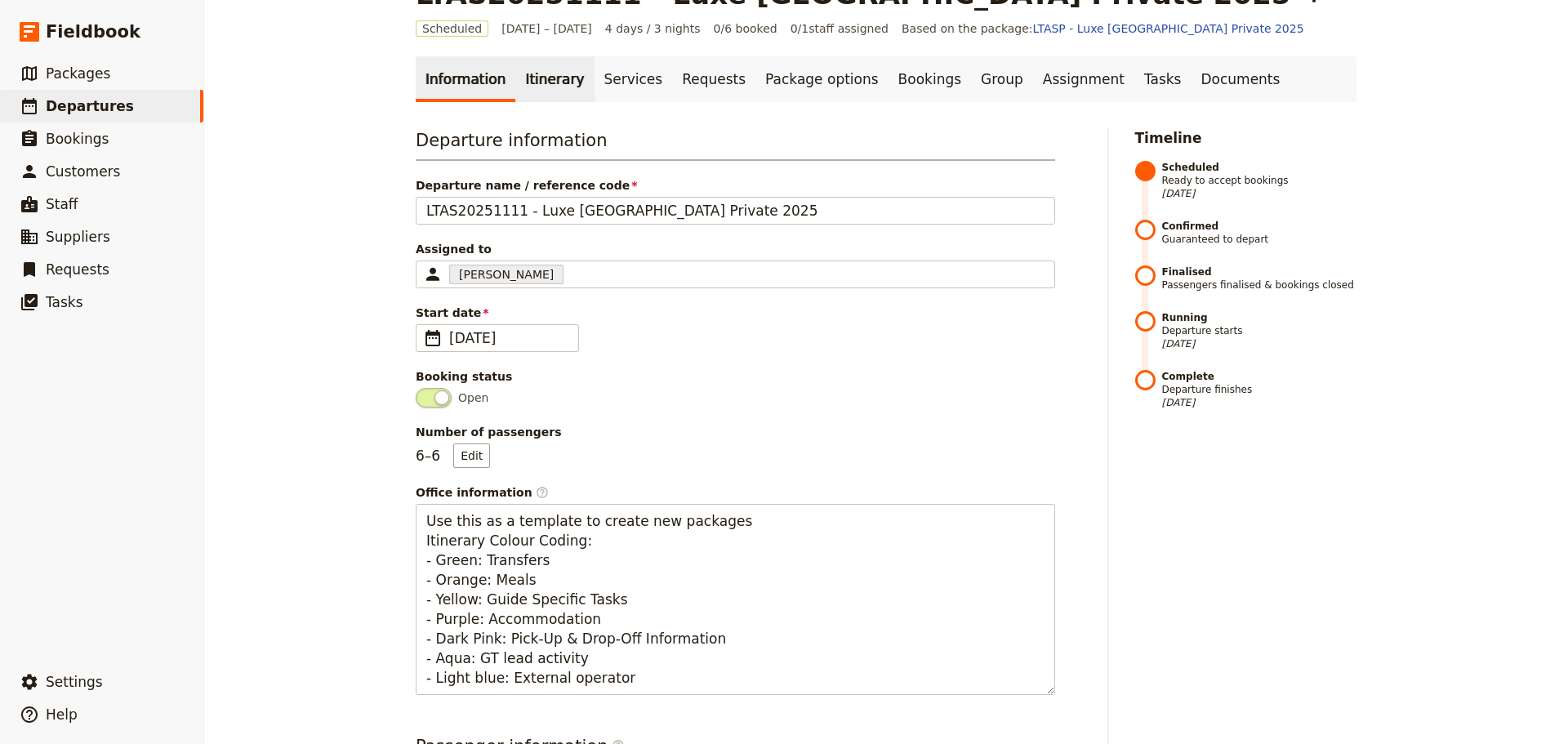
click at [534, 80] on link "Itinerary" at bounding box center [555, 79] width 78 height 46
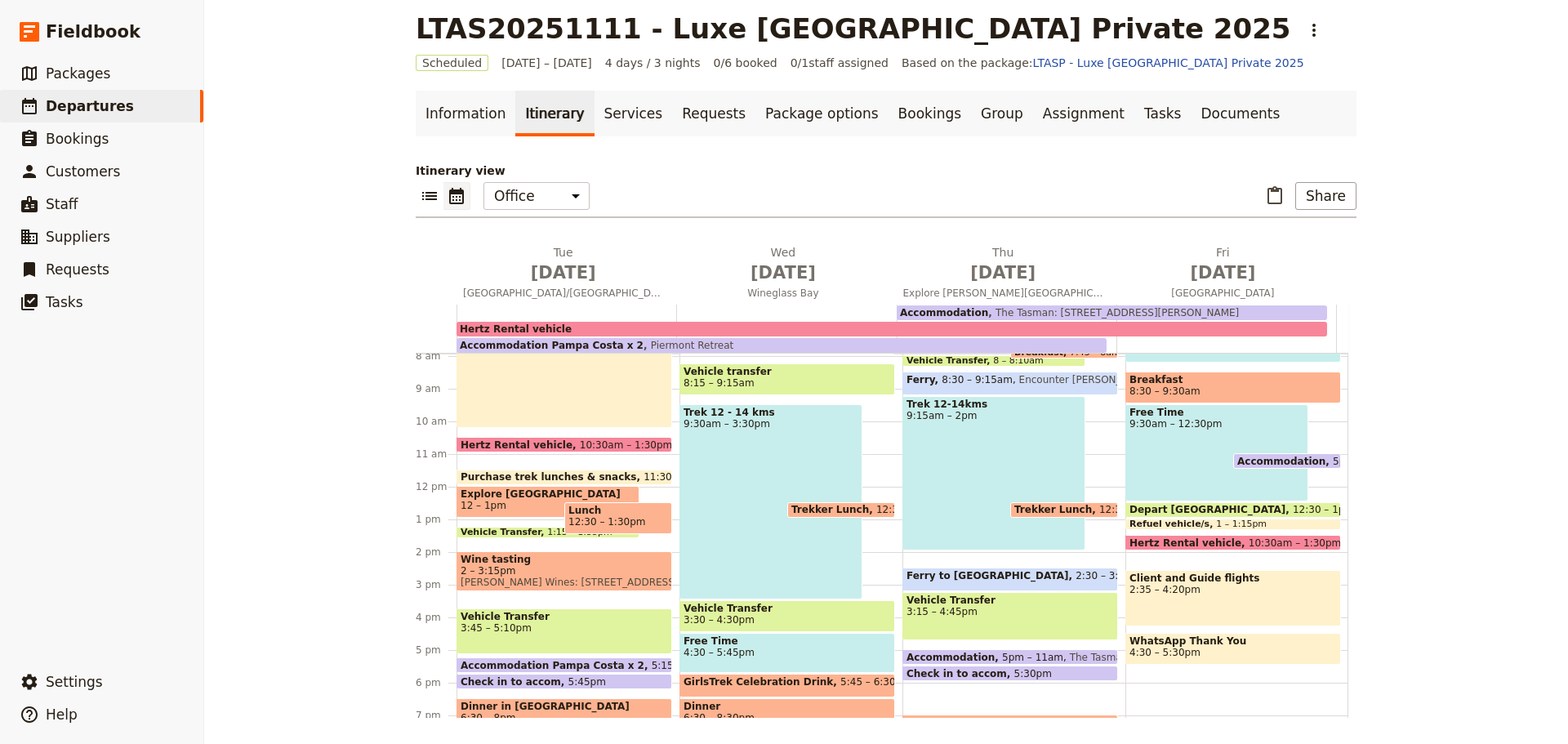
scroll to position [263, 0]
